Goal: Communication & Community: Answer question/provide support

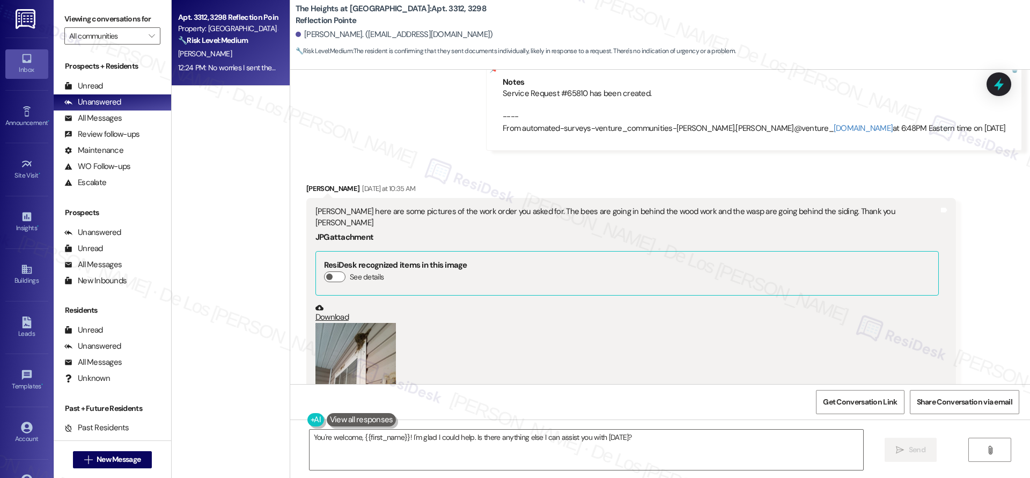
scroll to position [303, 0]
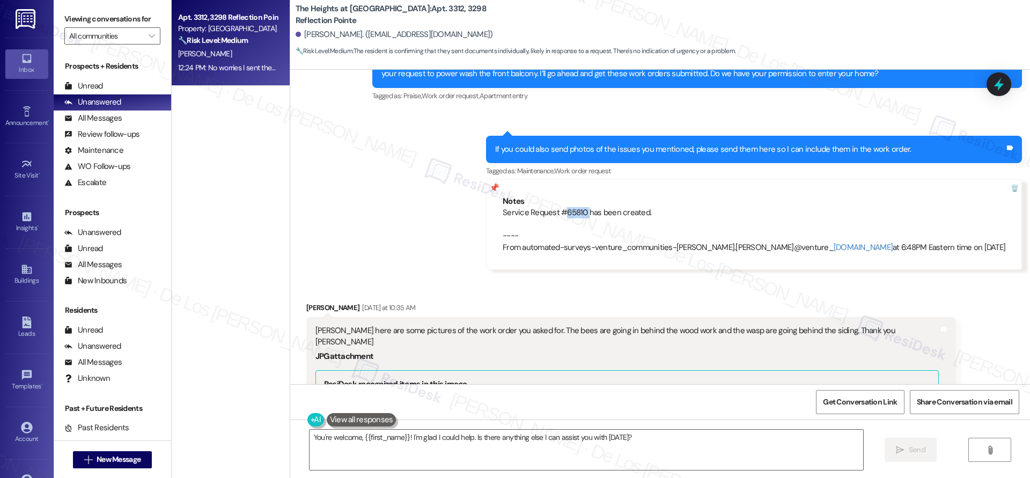
drag, startPoint x: 651, startPoint y: 215, endPoint x: 629, endPoint y: 214, distance: 21.5
click at [629, 215] on div "Service Request #65810 has been created. ---- From automated-surveys-venture_co…" at bounding box center [754, 230] width 503 height 46
copy div "65810"
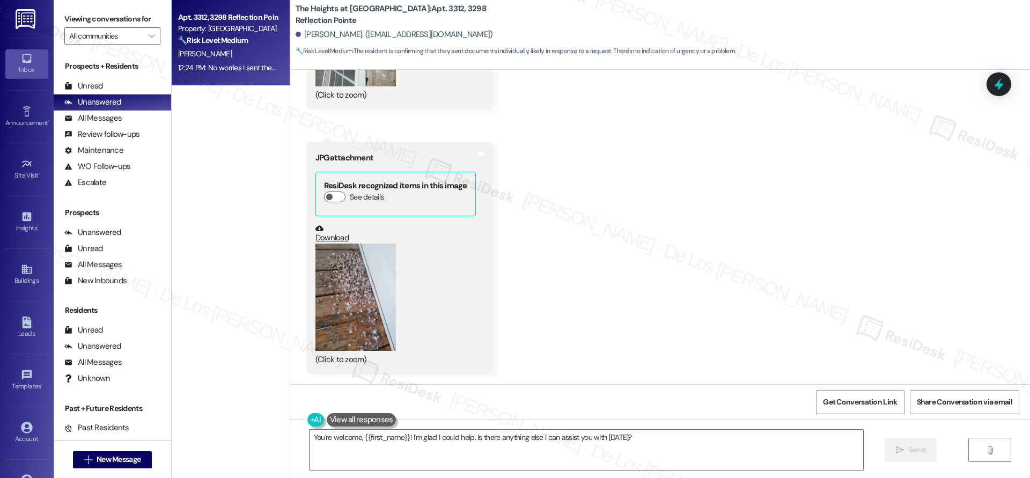
scroll to position [1453, 0]
click at [360, 261] on button "Zoom image" at bounding box center [355, 294] width 80 height 107
click at [326, 222] on link "Download" at bounding box center [395, 231] width 160 height 19
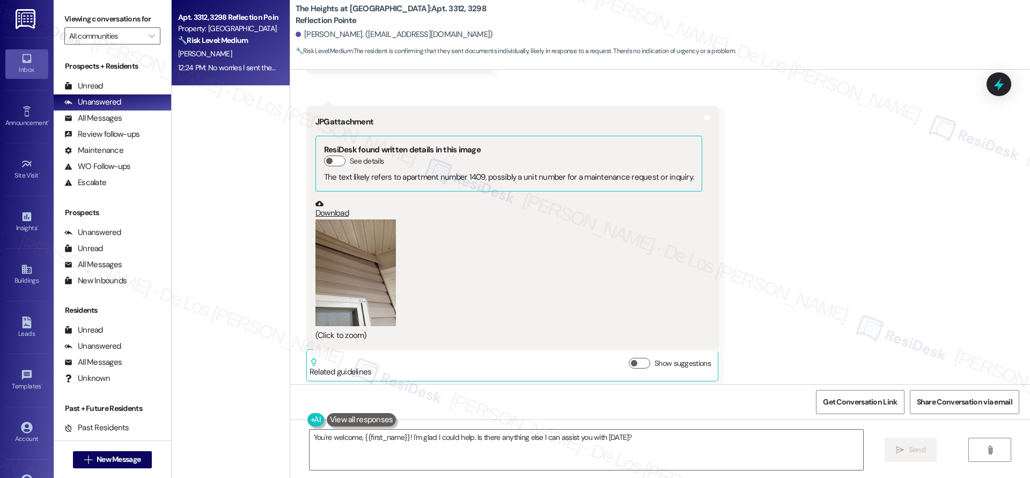
scroll to position [1751, 0]
click at [373, 250] on button "Zoom image" at bounding box center [355, 272] width 80 height 107
click at [330, 199] on link "Download" at bounding box center [508, 208] width 387 height 19
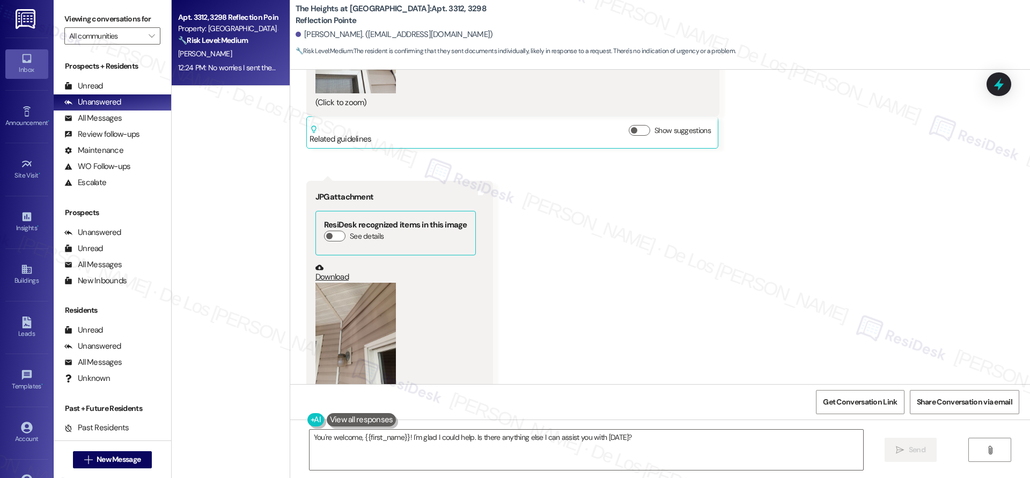
scroll to position [2015, 0]
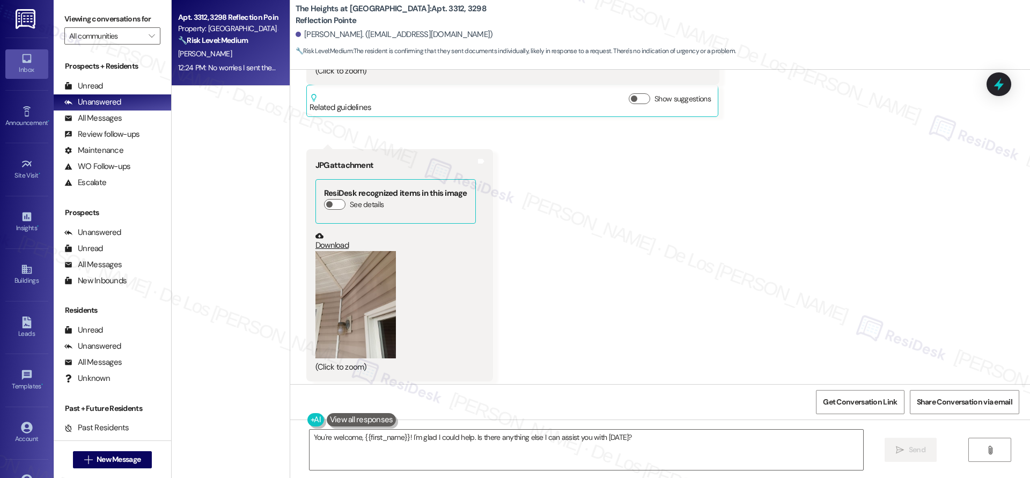
click at [327, 232] on link "Download" at bounding box center [395, 241] width 160 height 19
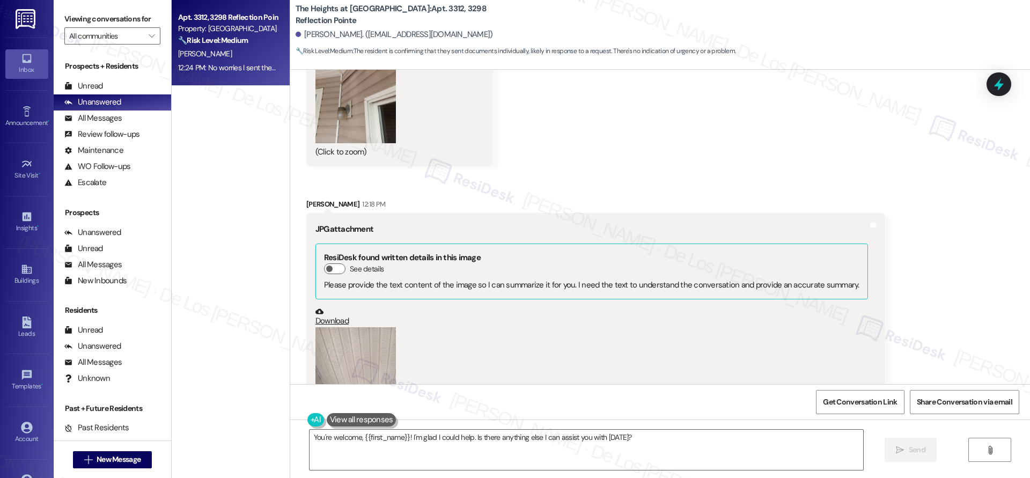
scroll to position [2235, 0]
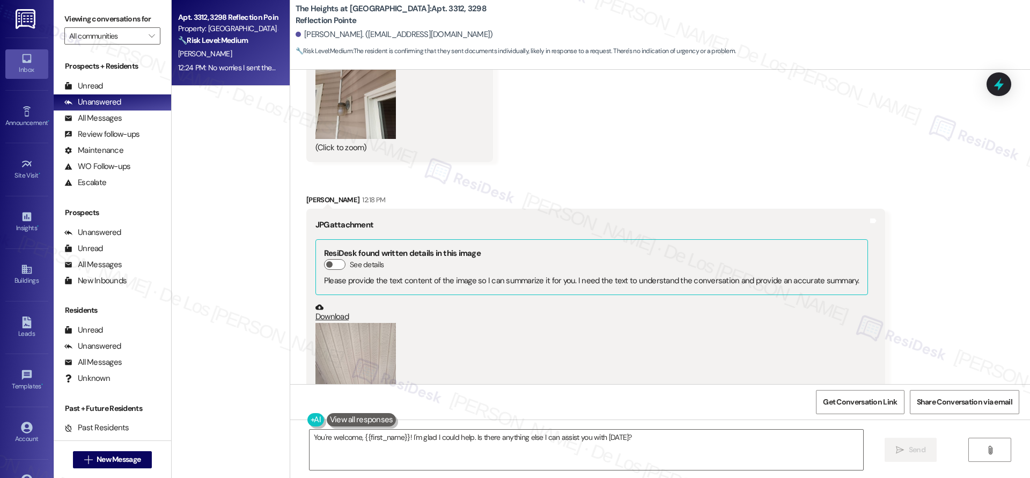
click at [370, 332] on button "Zoom image" at bounding box center [355, 376] width 80 height 107
click at [332, 303] on link "Download" at bounding box center [591, 312] width 552 height 19
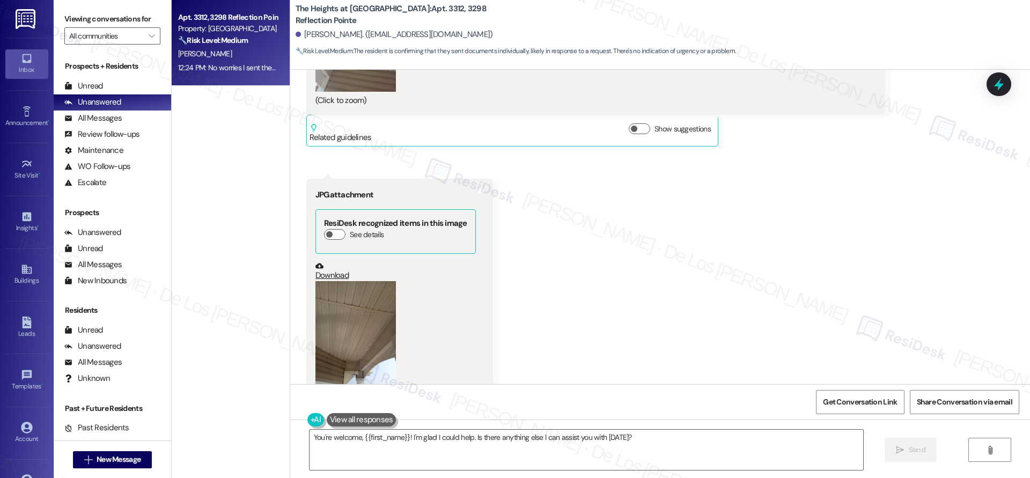
scroll to position [2599, 0]
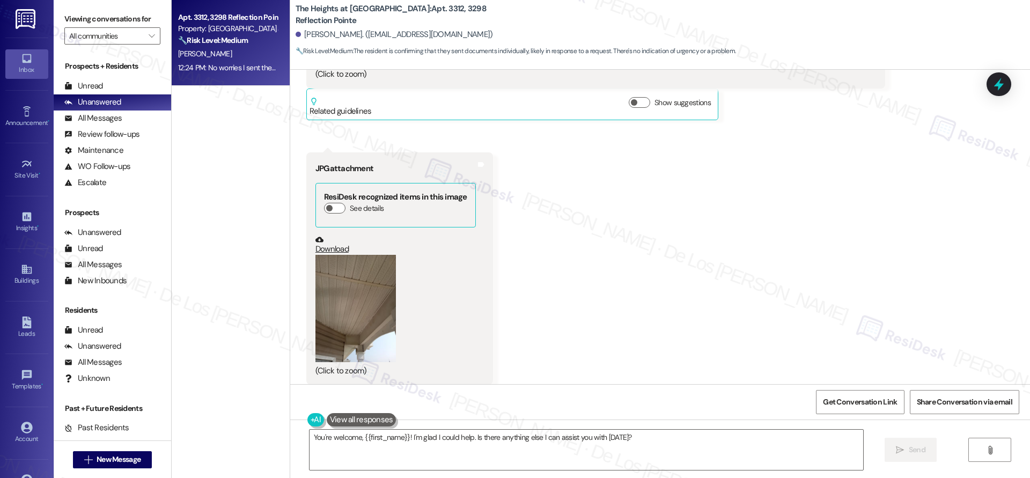
click at [358, 281] on button "Zoom image" at bounding box center [355, 308] width 80 height 107
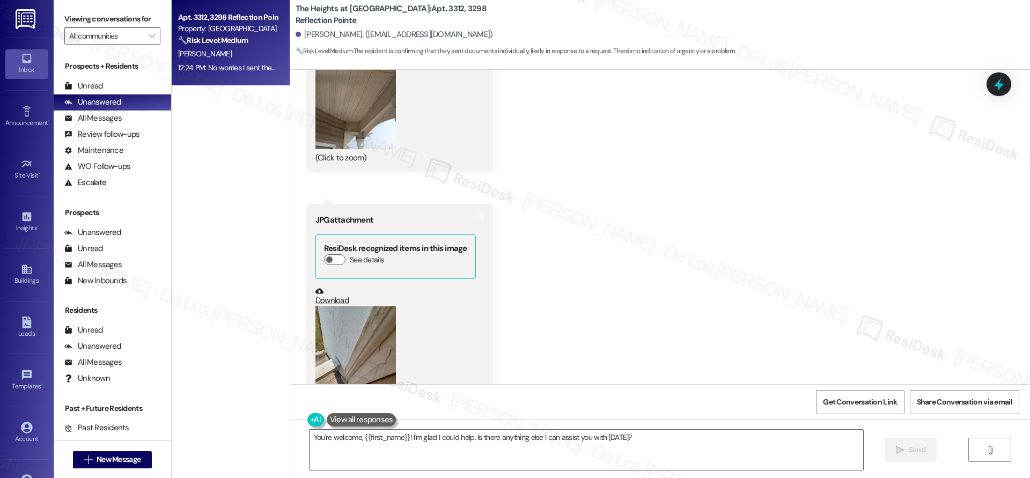
scroll to position [2836, 0]
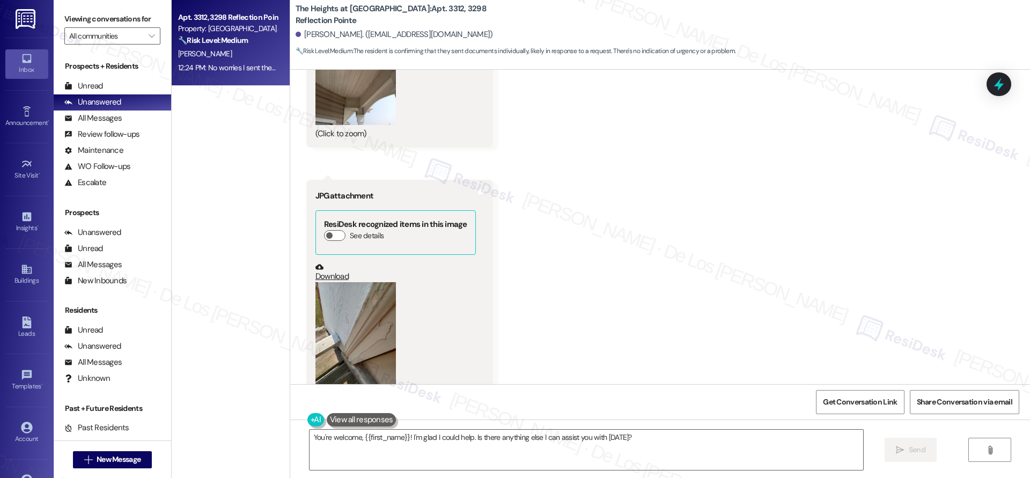
click at [360, 309] on button "Zoom image" at bounding box center [355, 335] width 80 height 107
click at [326, 263] on link "Download" at bounding box center [395, 272] width 160 height 19
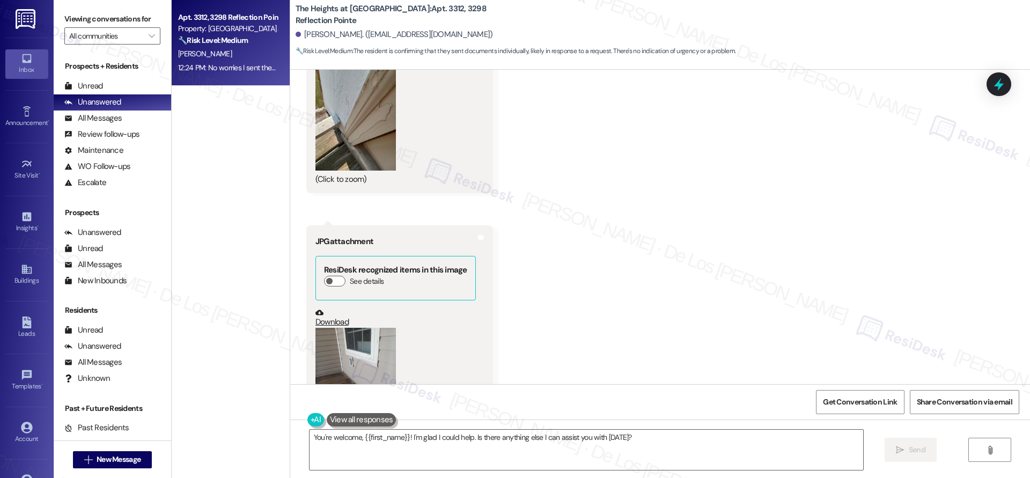
scroll to position [3073, 0]
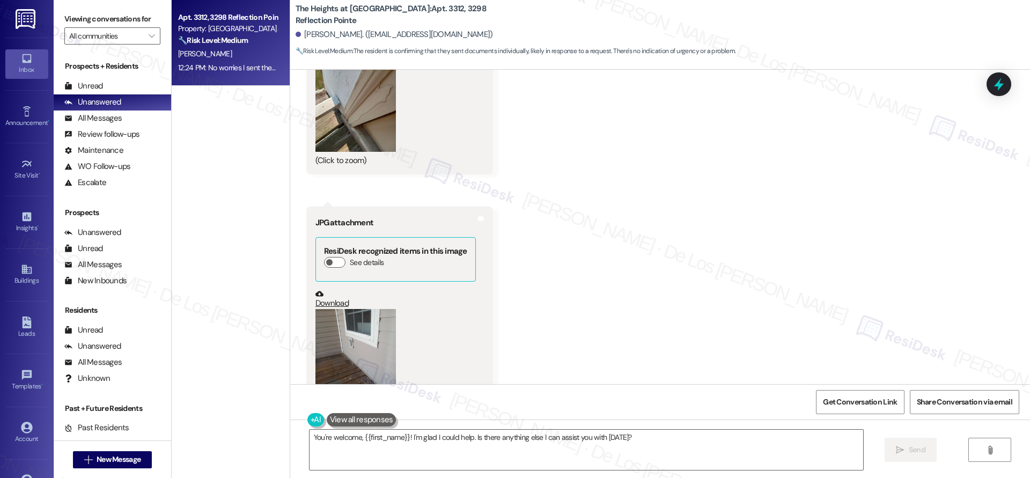
click at [343, 324] on button "Zoom image" at bounding box center [355, 362] width 80 height 107
click at [329, 290] on link "Download" at bounding box center [395, 299] width 160 height 19
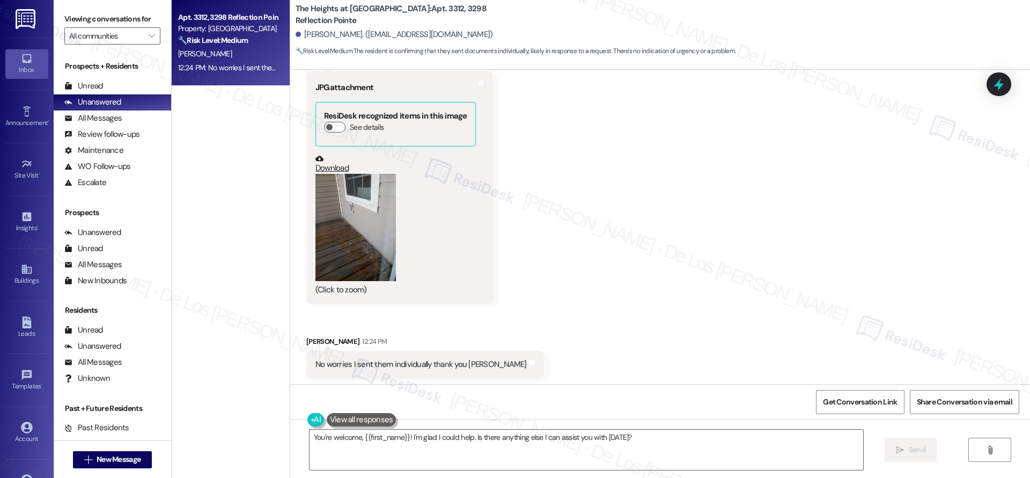
scroll to position [3210, 0]
click at [414, 439] on textarea "You're welcome, {{first_name}}! I'm glad I could help. Is there anything else I…" at bounding box center [586, 450] width 554 height 40
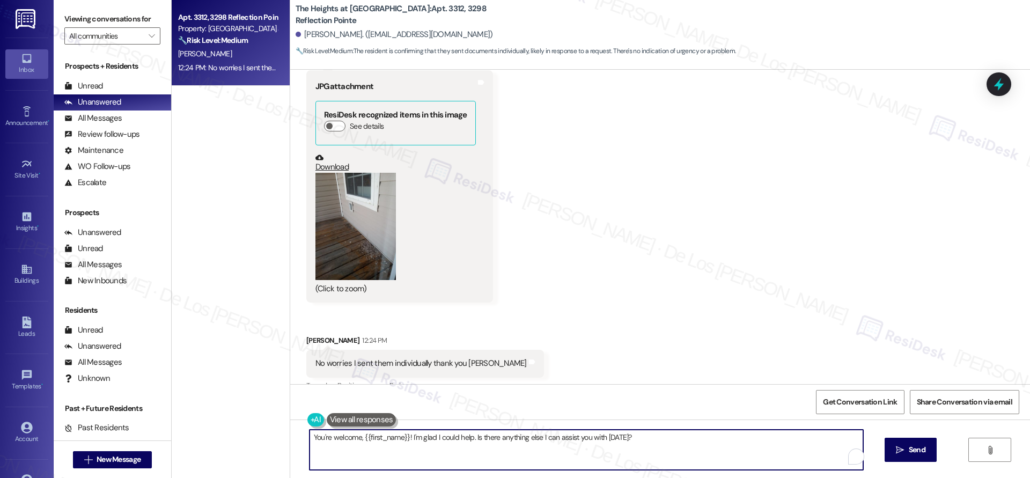
click at [414, 439] on textarea "You're welcome, {{first_name}}! I'm glad I could help. Is there anything else I…" at bounding box center [586, 450] width 554 height 40
type textarea "Thank you so much,"
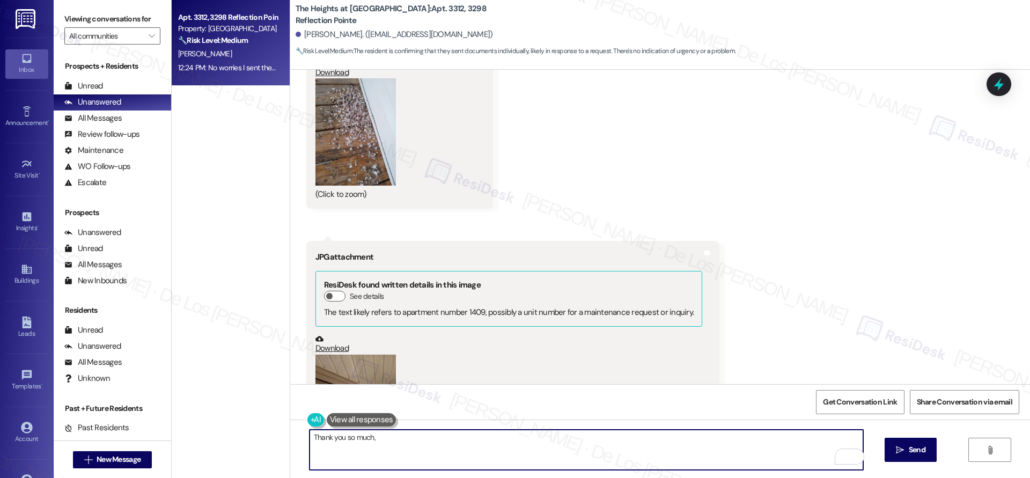
scroll to position [1725, 0]
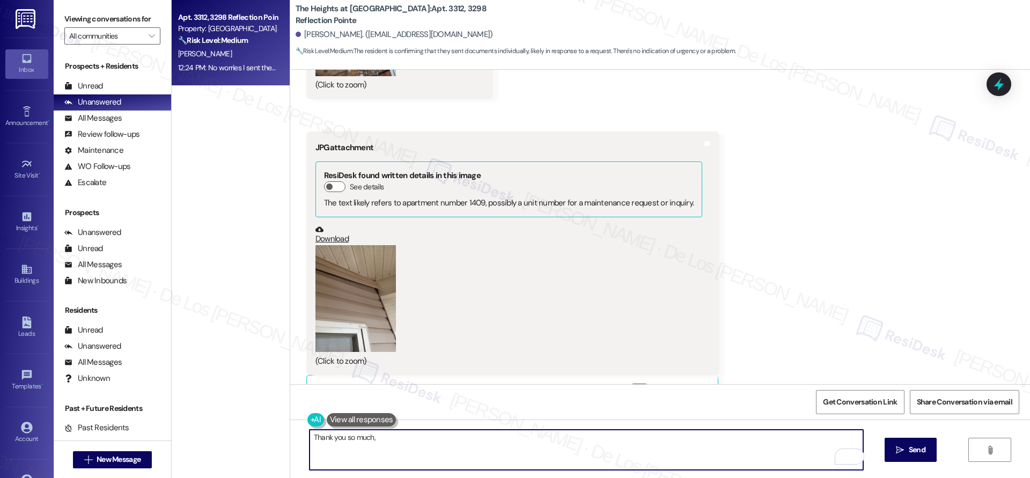
click at [372, 307] on button "Zoom image" at bounding box center [355, 298] width 80 height 107
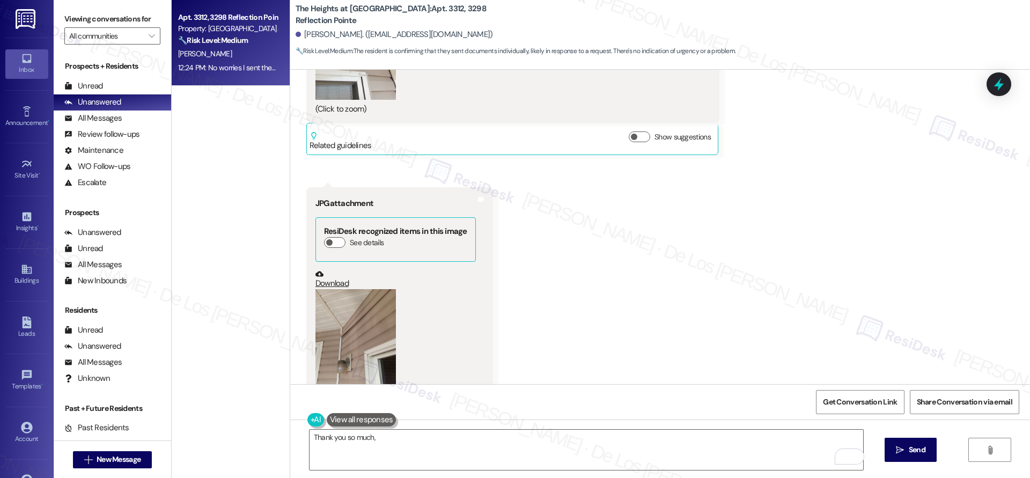
scroll to position [2003, 0]
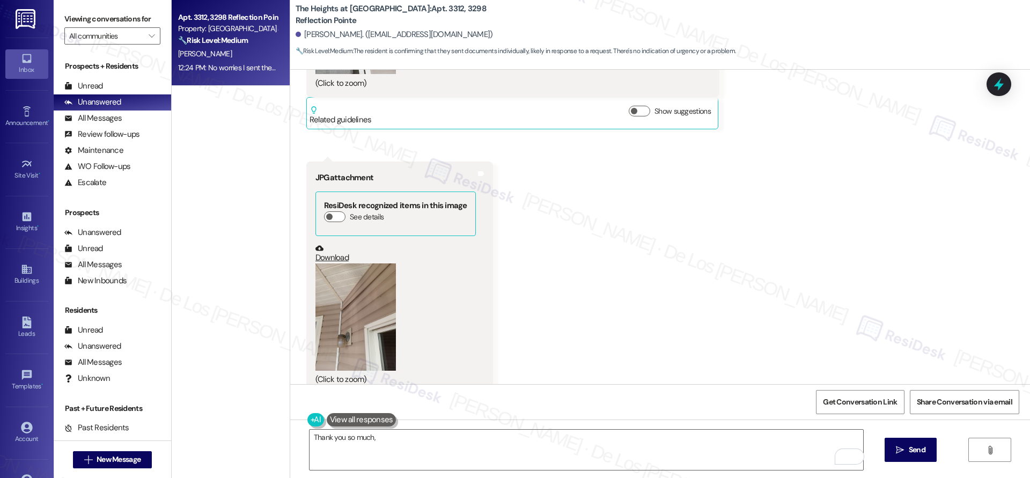
click at [364, 294] on button "Zoom image" at bounding box center [355, 316] width 80 height 107
click at [327, 244] on link "Download" at bounding box center [395, 253] width 160 height 19
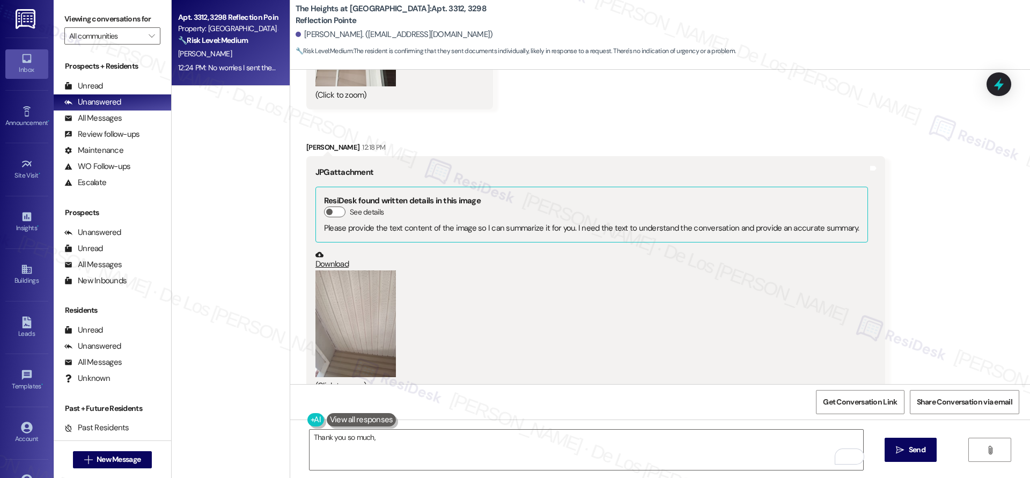
scroll to position [2288, 0]
click at [366, 276] on button "Zoom image" at bounding box center [355, 323] width 80 height 107
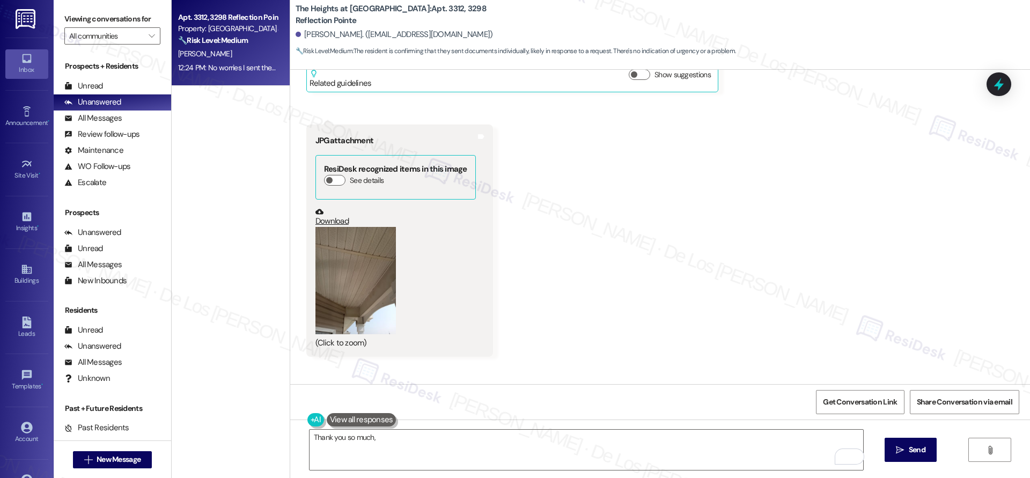
scroll to position [2629, 0]
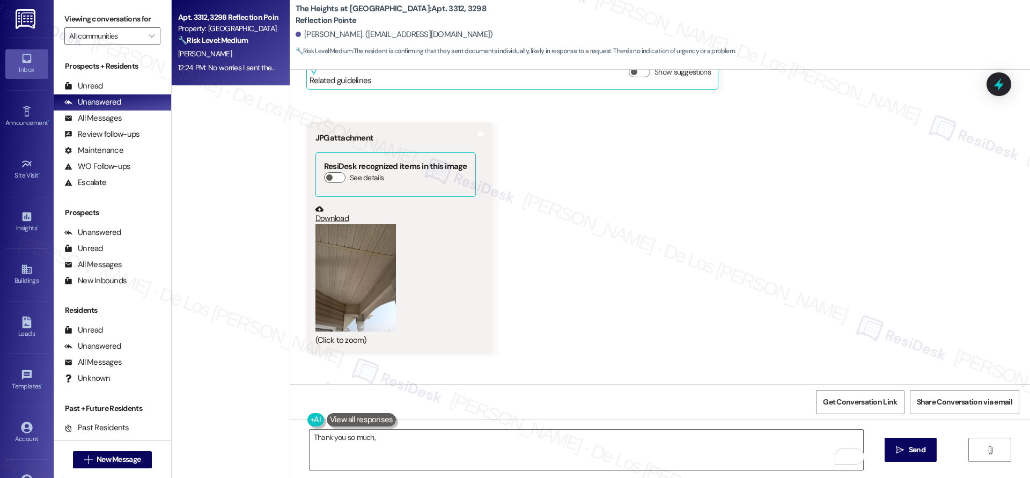
click at [363, 284] on button "Zoom image" at bounding box center [355, 277] width 80 height 107
click at [372, 277] on button "Zoom image" at bounding box center [355, 277] width 80 height 107
click at [329, 205] on link "Download" at bounding box center [395, 214] width 160 height 19
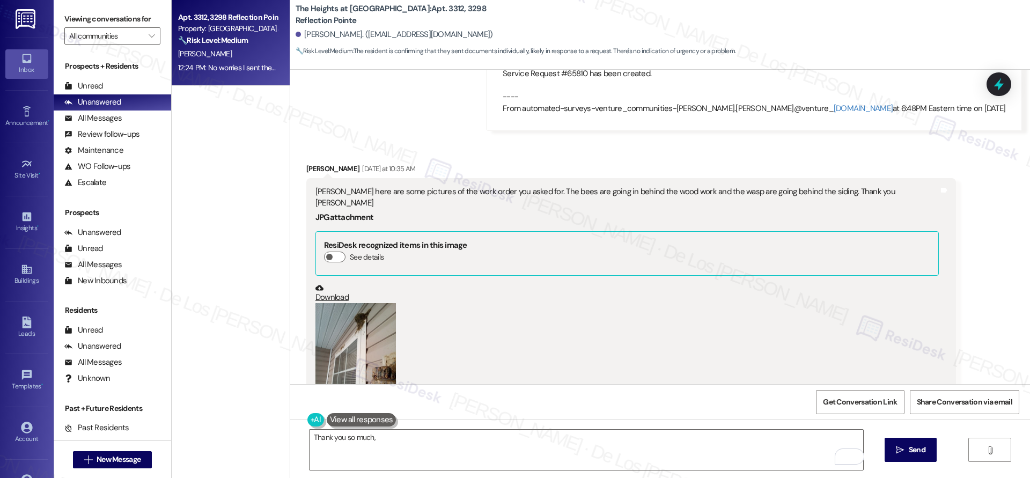
scroll to position [247, 0]
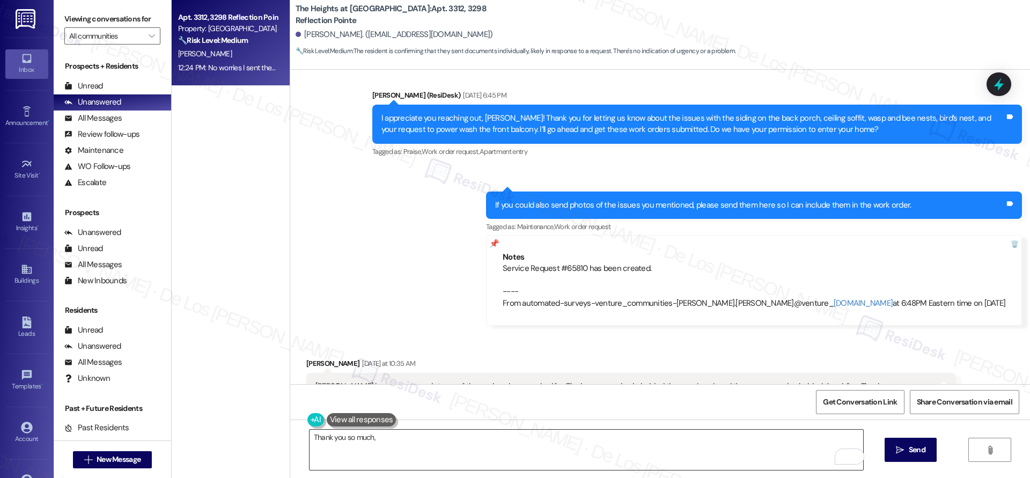
click at [418, 439] on textarea "Thank you so much," at bounding box center [586, 450] width 554 height 40
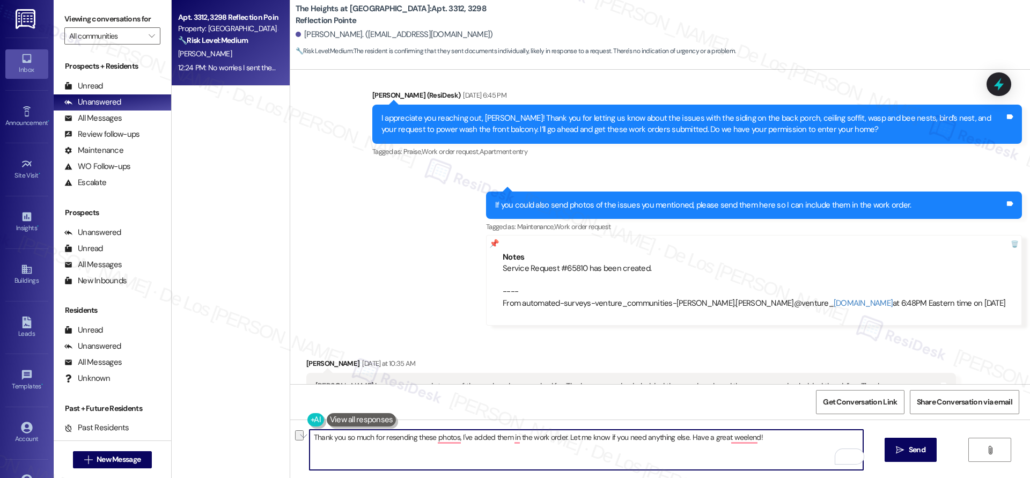
paste textarea "photos! I’ve added them to the work order. Let me know if you need anything els…"
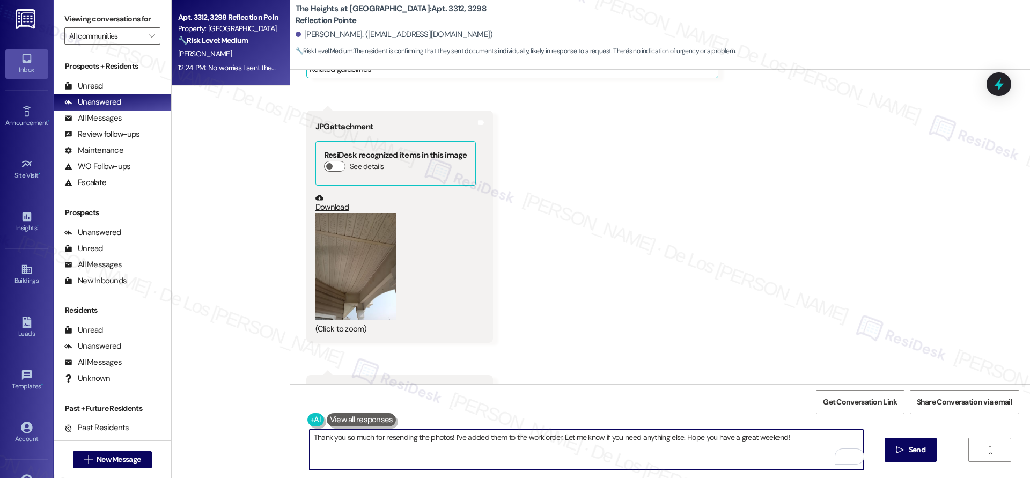
scroll to position [3158, 0]
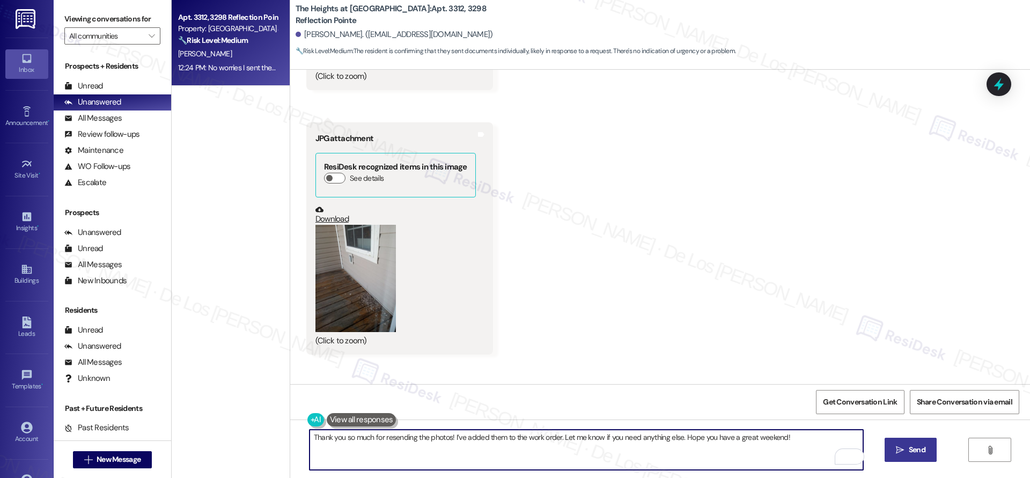
type textarea "Thank you so much for resending the photos! I’ve added them to the work order. …"
click at [901, 449] on icon "" at bounding box center [900, 450] width 8 height 9
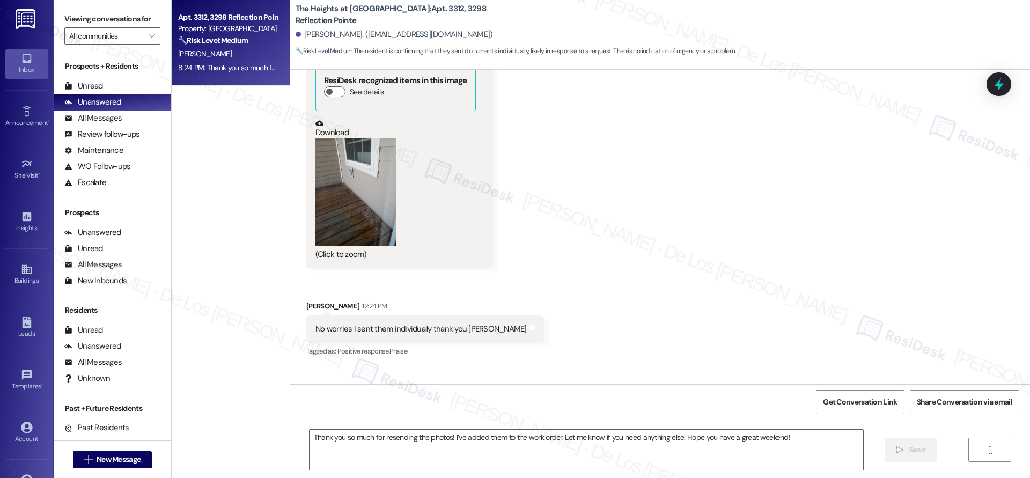
scroll to position [3181, 0]
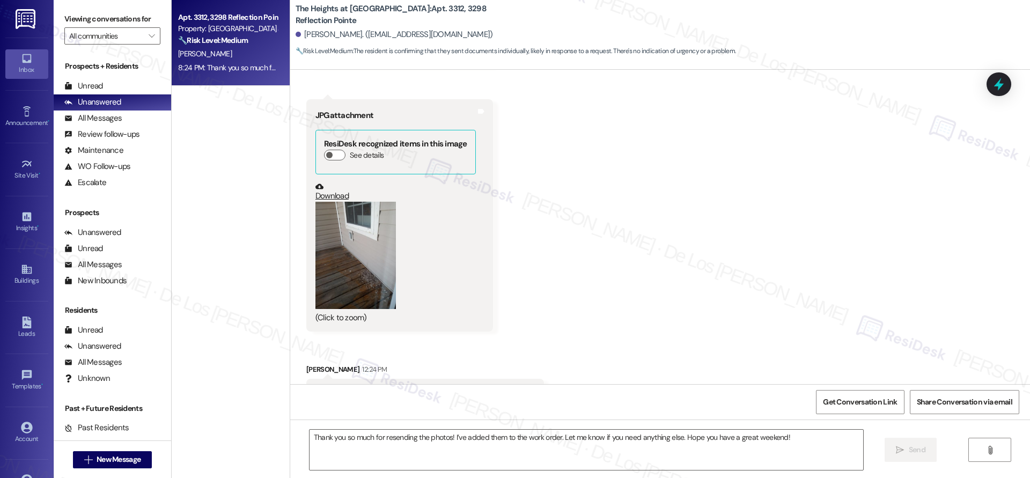
click at [352, 256] on button "Zoom image" at bounding box center [355, 255] width 80 height 107
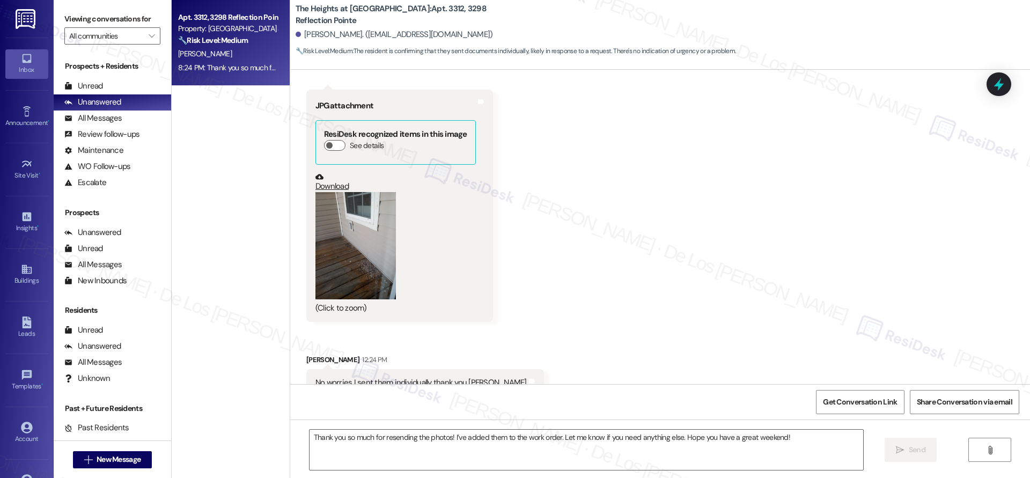
scroll to position [3188, 0]
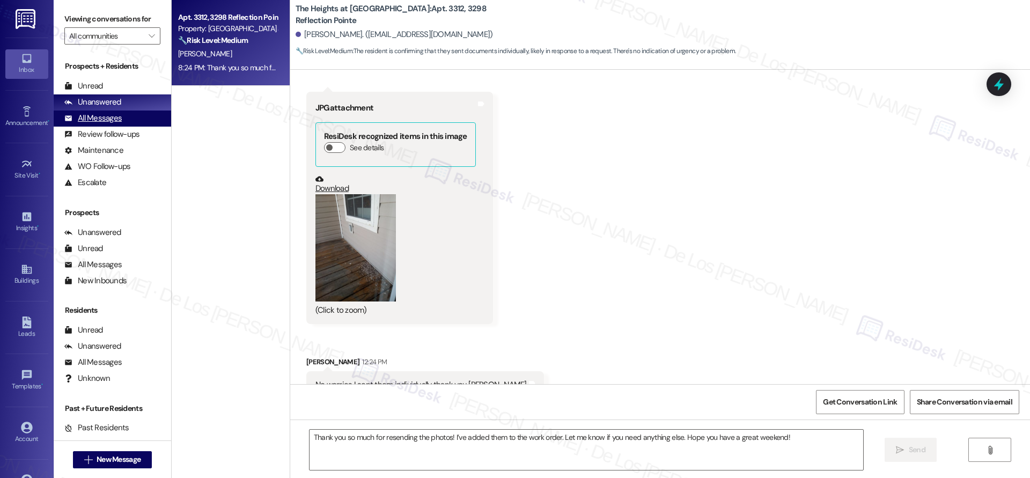
click at [143, 122] on div "All Messages (undefined)" at bounding box center [112, 118] width 117 height 16
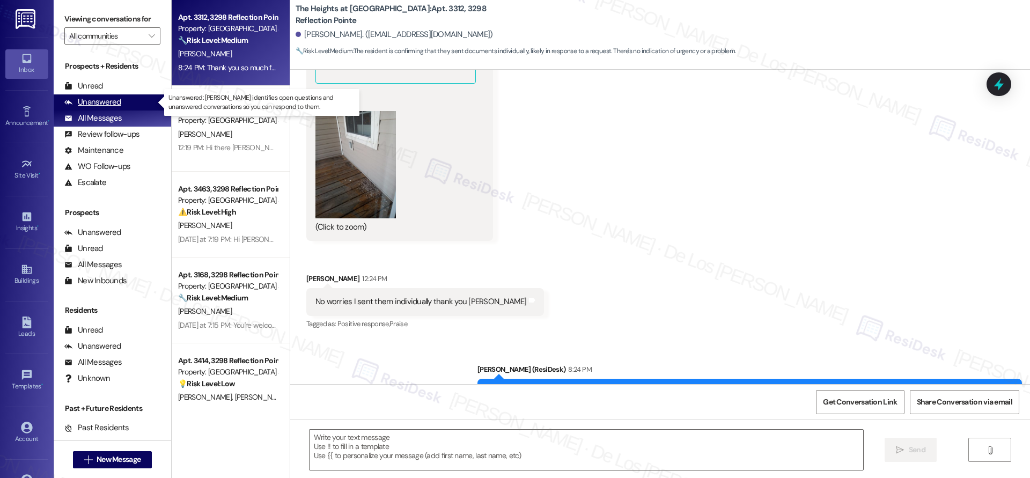
click at [129, 102] on div "Unanswered (0)" at bounding box center [112, 102] width 117 height 16
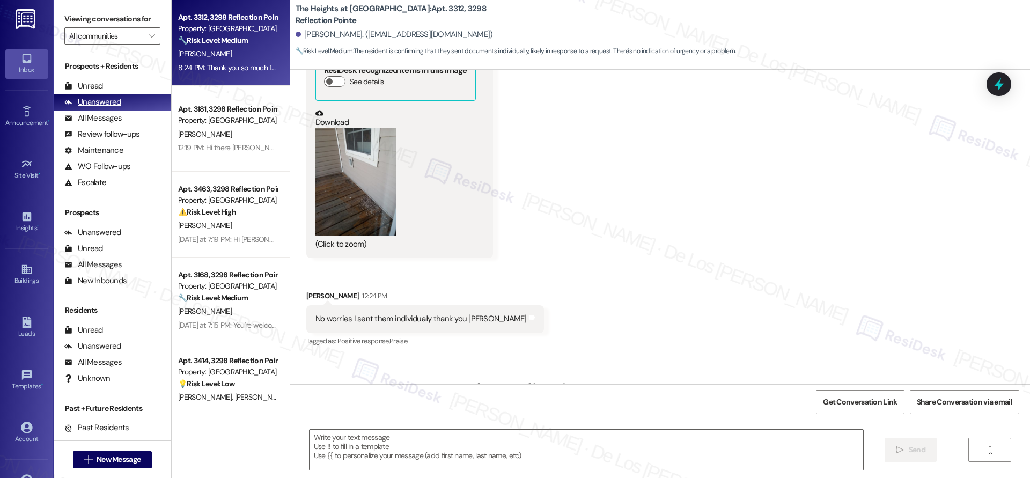
scroll to position [3209, 0]
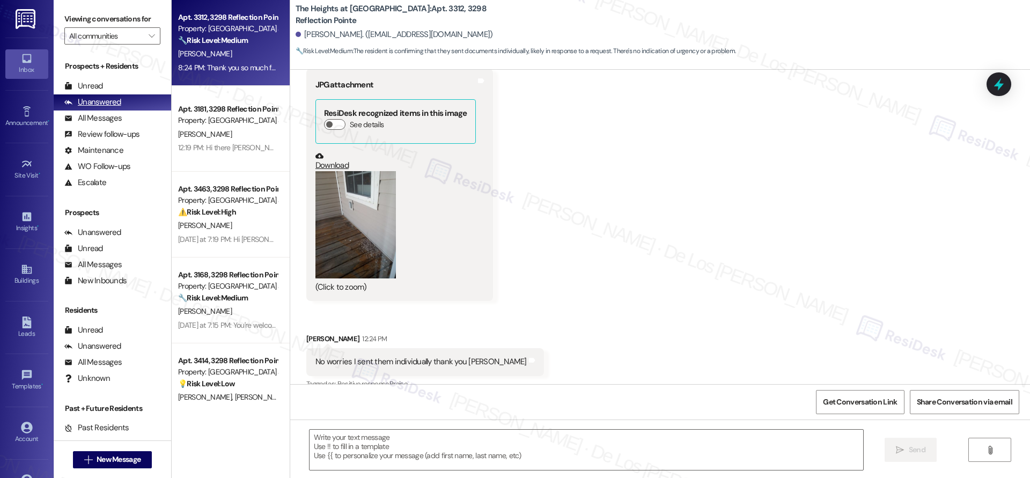
type textarea "Fetching suggested responses. Please feel free to read through the conversation…"
